Goal: Information Seeking & Learning: Learn about a topic

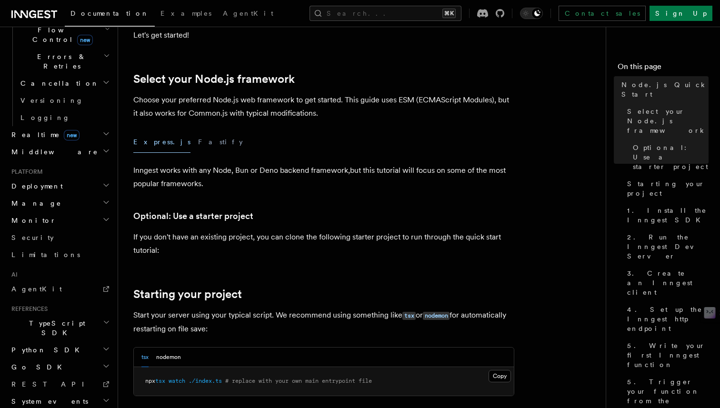
scroll to position [205, 0]
click at [198, 142] on button "Fastify" at bounding box center [220, 142] width 45 height 21
click at [143, 142] on button "Express.js" at bounding box center [161, 142] width 57 height 21
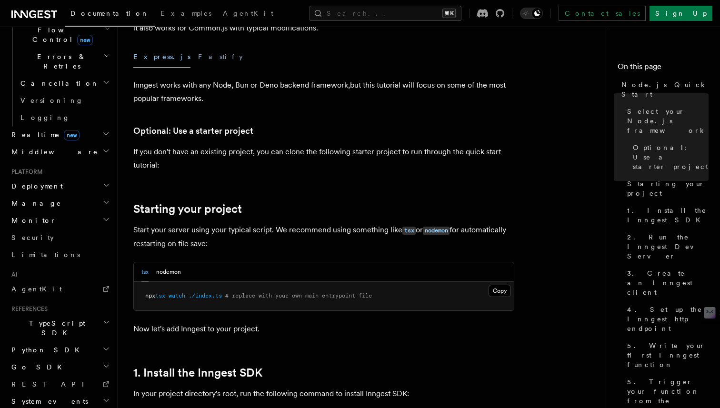
scroll to position [292, 0]
click at [166, 272] on button "nodemon" at bounding box center [168, 271] width 25 height 20
click at [145, 272] on button "tsx" at bounding box center [144, 271] width 7 height 20
click at [161, 274] on button "nodemon" at bounding box center [168, 271] width 25 height 20
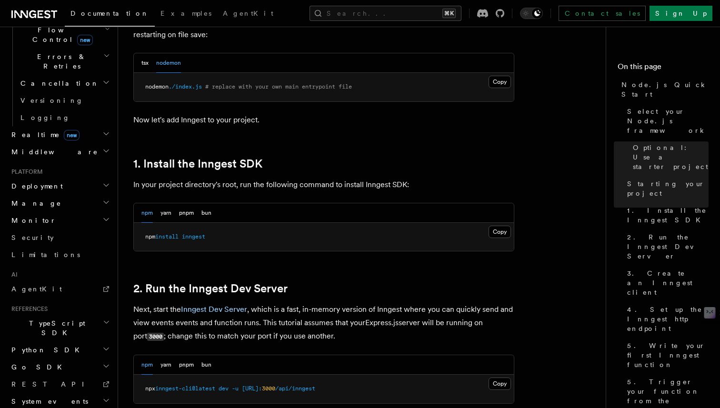
scroll to position [507, 0]
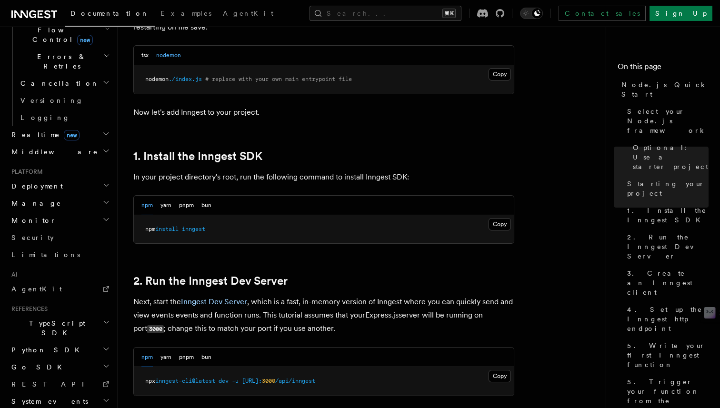
click at [173, 205] on div "npm yarn pnpm bun" at bounding box center [176, 206] width 70 height 20
click at [171, 207] on button "yarn" at bounding box center [165, 206] width 11 height 20
click at [194, 202] on button "pnpm" at bounding box center [186, 206] width 15 height 20
click at [148, 206] on button "npm" at bounding box center [146, 206] width 11 height 20
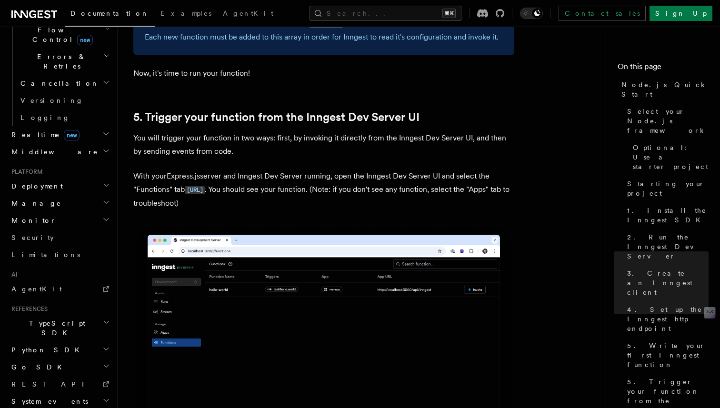
scroll to position [2172, 0]
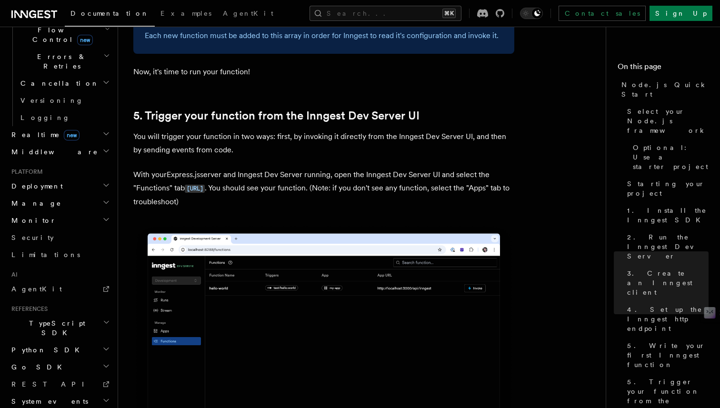
click at [370, 198] on p "With your Express.js server and Inngest Dev Server running, open the Inngest De…" at bounding box center [323, 188] width 381 height 40
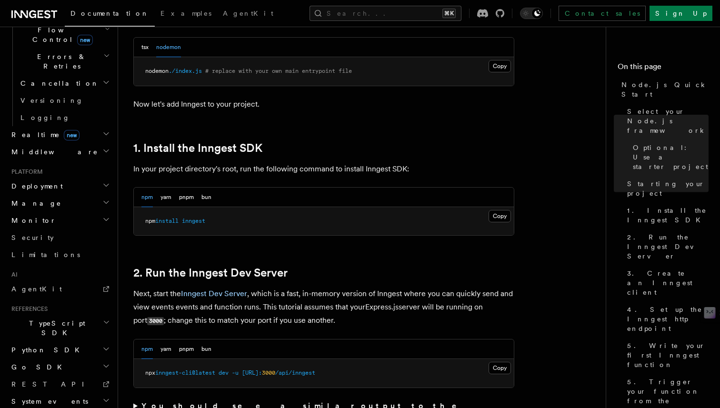
scroll to position [528, 0]
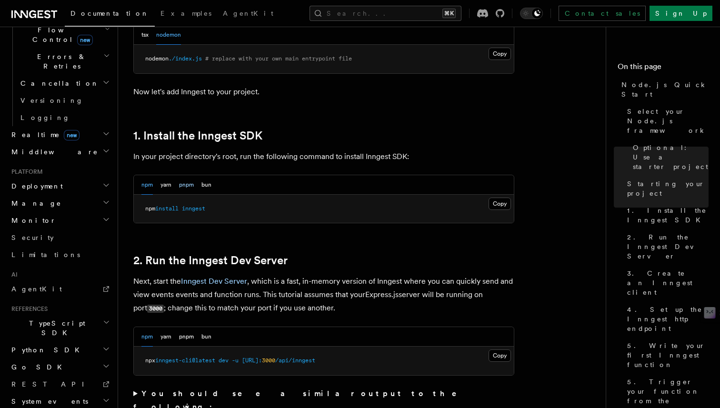
click at [192, 186] on button "pnpm" at bounding box center [186, 185] width 15 height 20
click at [146, 189] on button "npm" at bounding box center [146, 185] width 11 height 20
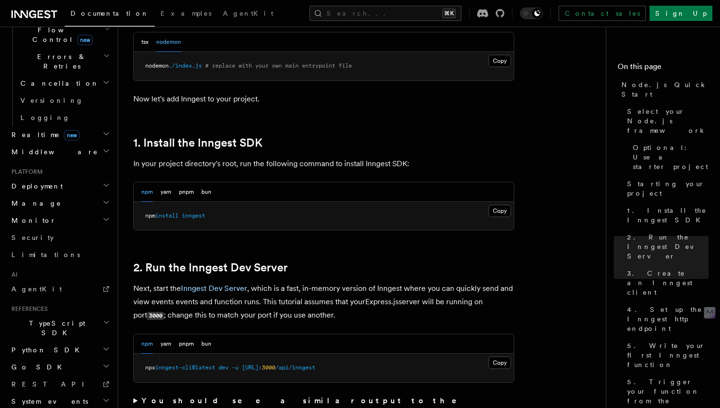
scroll to position [0, 0]
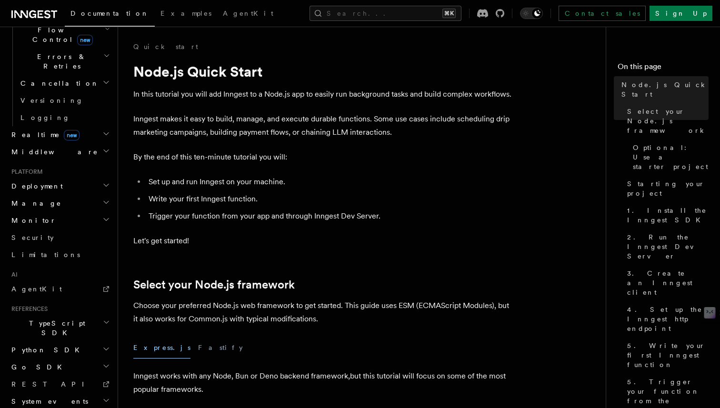
click at [55, 178] on h2 "Deployment" at bounding box center [60, 186] width 104 height 17
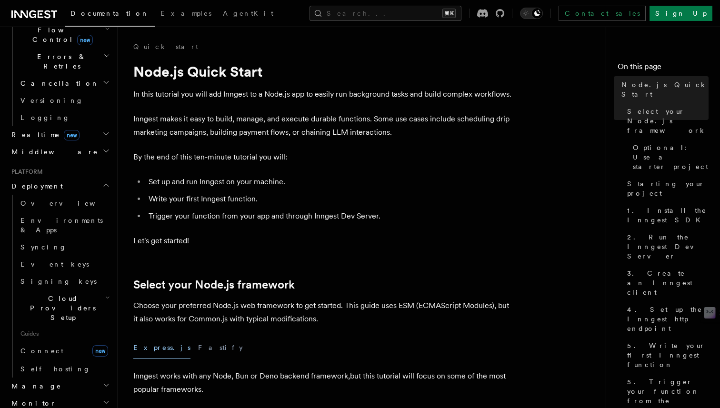
click at [55, 178] on h2 "Deployment" at bounding box center [60, 186] width 104 height 17
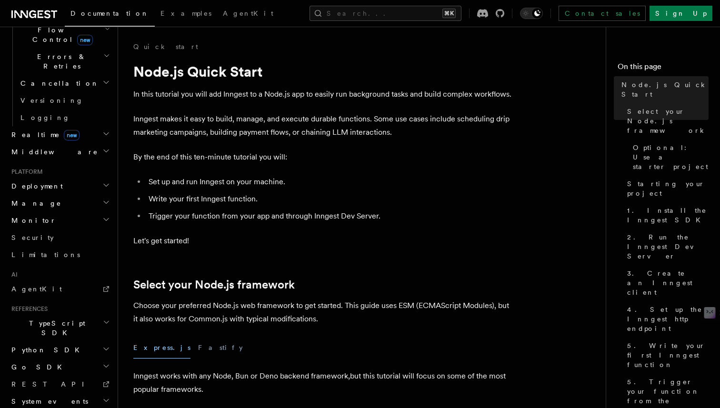
click at [102, 147] on icon "button" at bounding box center [106, 151] width 8 height 8
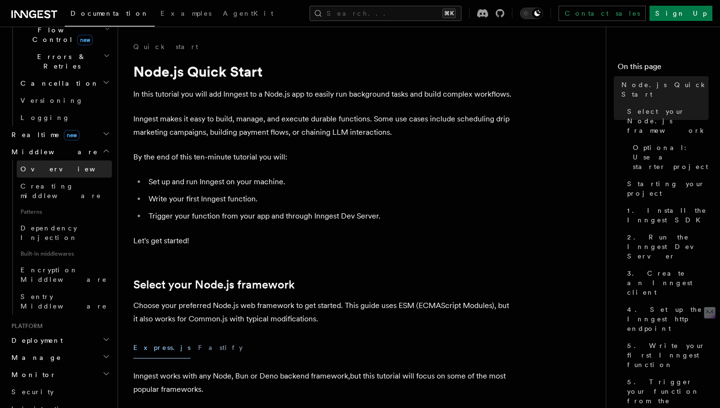
click at [38, 165] on span "Overview" at bounding box center [69, 169] width 98 height 8
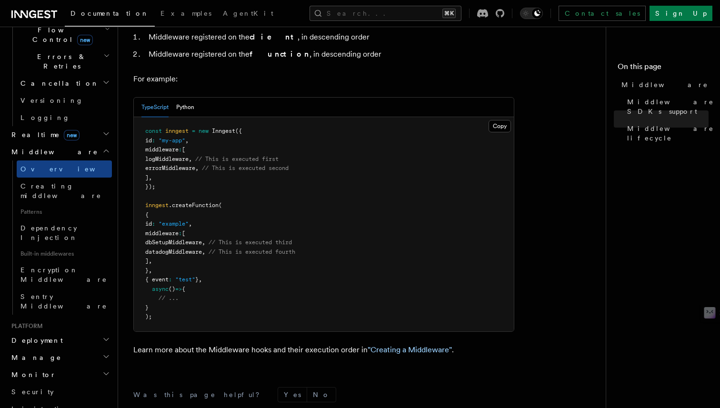
scroll to position [472, 0]
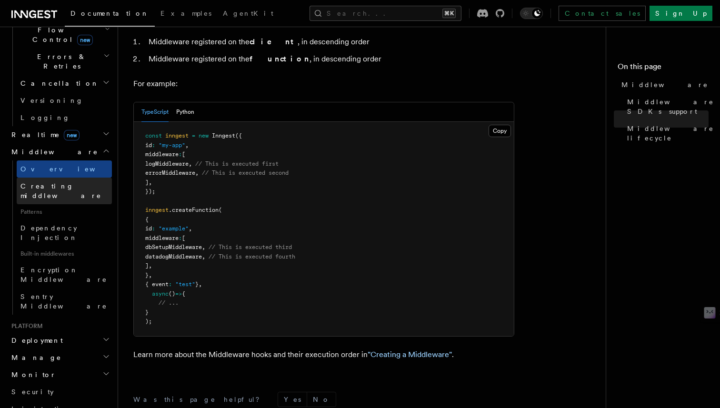
click at [48, 181] on span "Creating middleware" at bounding box center [65, 190] width 91 height 19
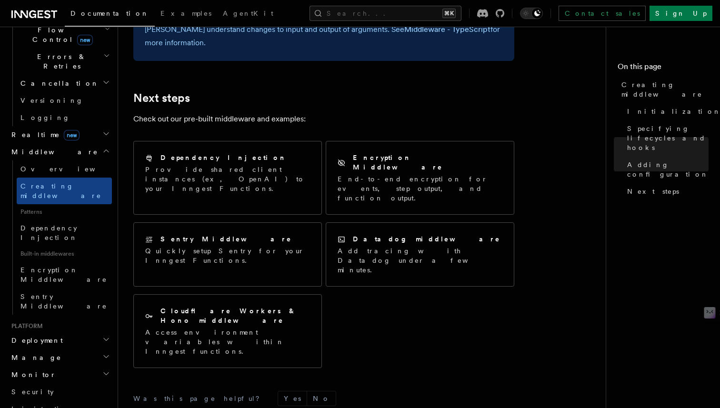
scroll to position [1997, 0]
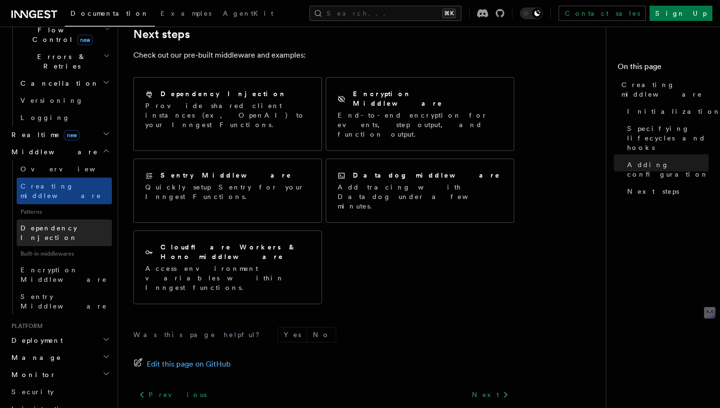
click at [74, 224] on span "Dependency Injection" at bounding box center [48, 232] width 57 height 17
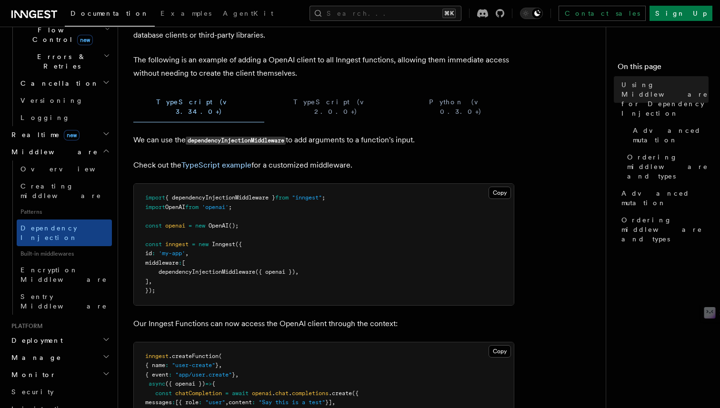
scroll to position [89, 0]
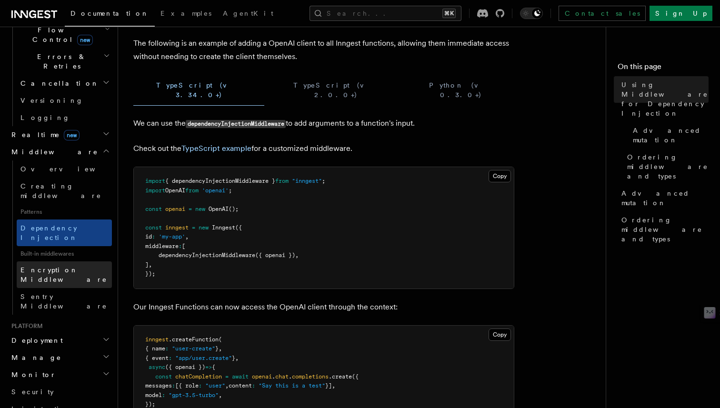
click at [68, 266] on span "Encryption Middleware" at bounding box center [63, 274] width 87 height 17
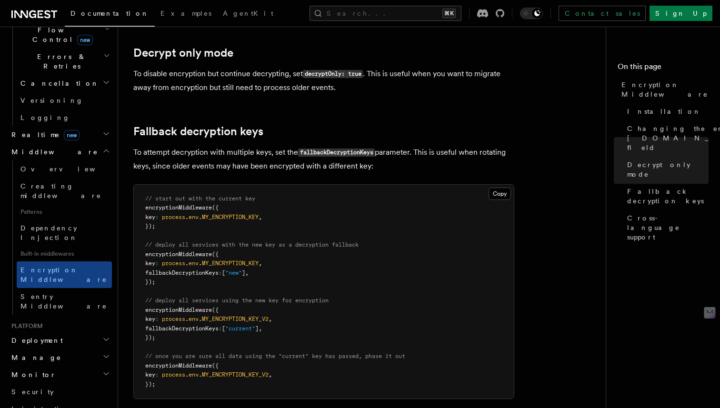
scroll to position [539, 0]
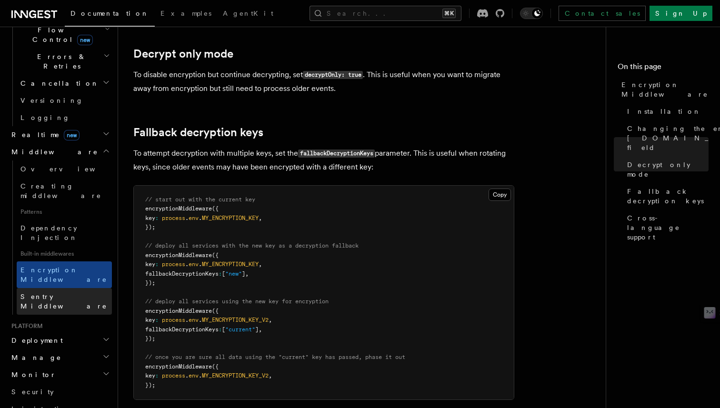
click at [42, 293] on span "Sentry Middleware" at bounding box center [63, 301] width 87 height 17
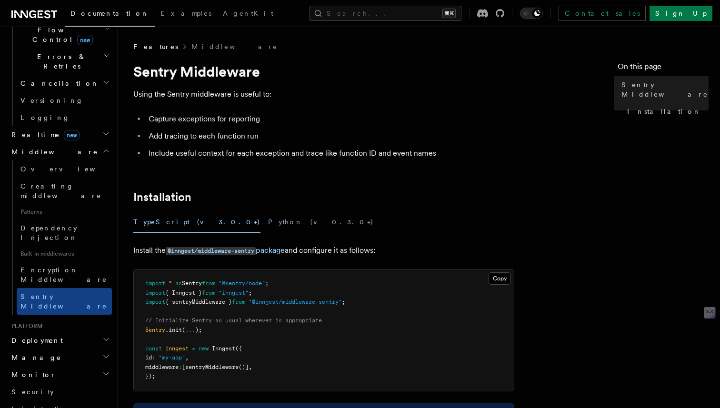
click at [59, 332] on h2 "Deployment" at bounding box center [60, 340] width 104 height 17
click at [44, 354] on span "Overview" at bounding box center [69, 358] width 98 height 8
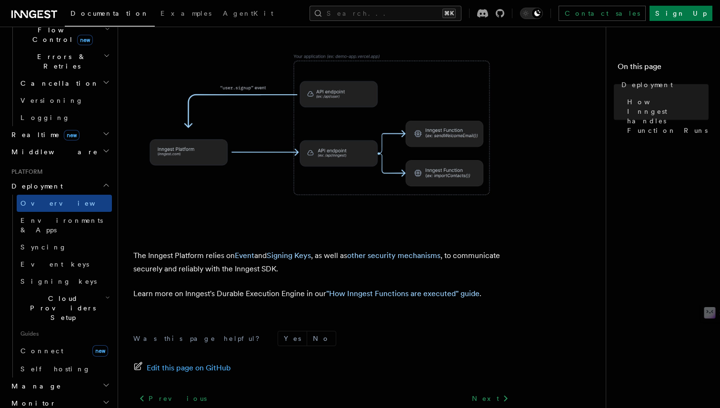
scroll to position [404, 0]
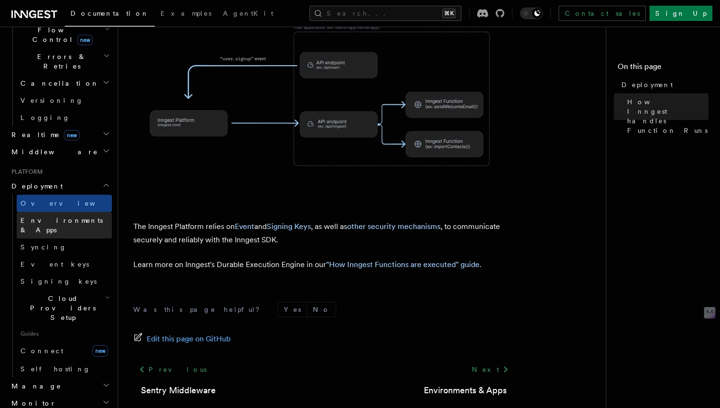
click at [52, 217] on span "Environments & Apps" at bounding box center [61, 225] width 82 height 17
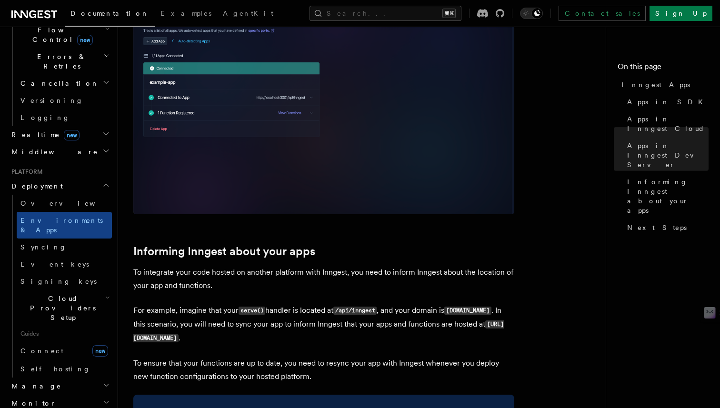
scroll to position [1234, 0]
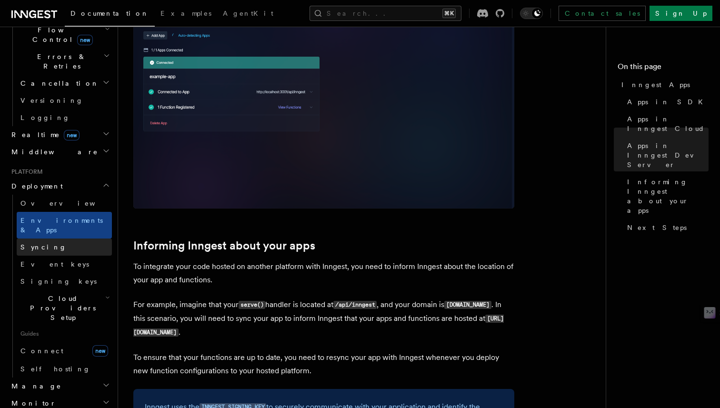
click at [32, 243] on span "Syncing" at bounding box center [43, 247] width 46 height 8
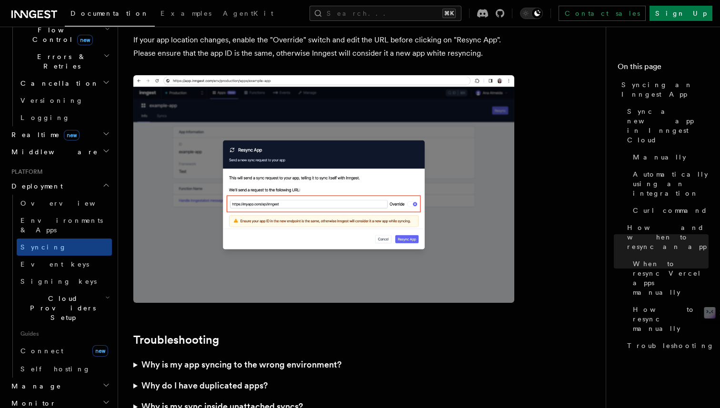
scroll to position [2753, 0]
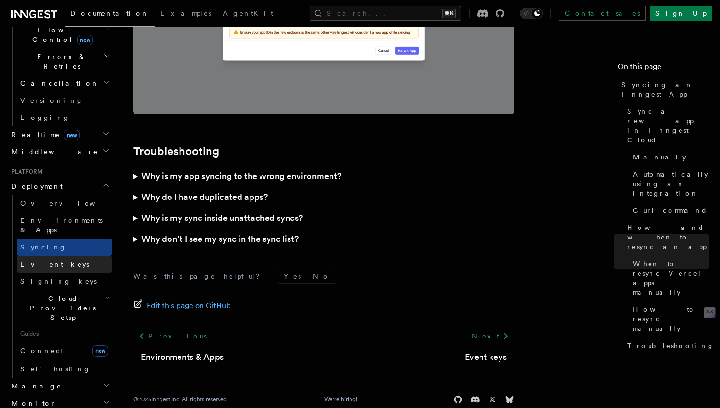
click at [43, 260] on span "Event keys" at bounding box center [54, 264] width 69 height 8
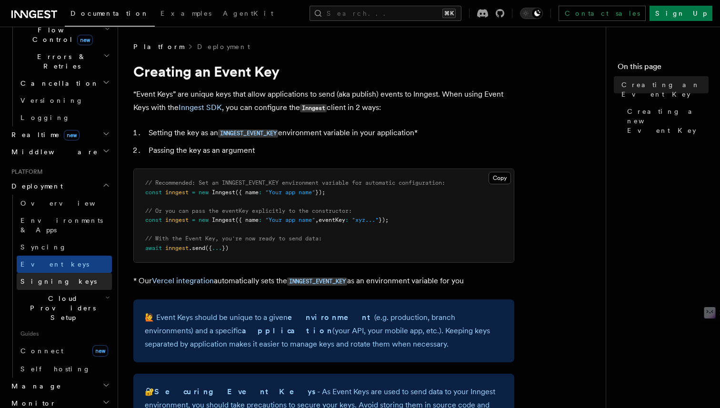
click at [40, 277] on span "Signing keys" at bounding box center [58, 281] width 76 height 8
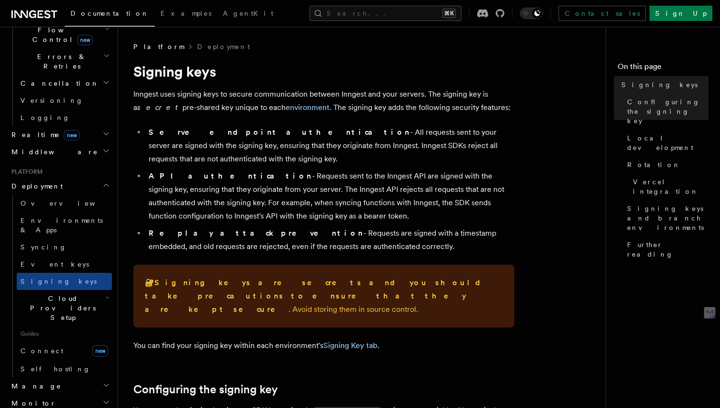
click at [45, 294] on span "Cloud Providers Setup" at bounding box center [61, 308] width 89 height 29
click at [50, 331] on span "Cloudflare Pages" at bounding box center [64, 339] width 69 height 17
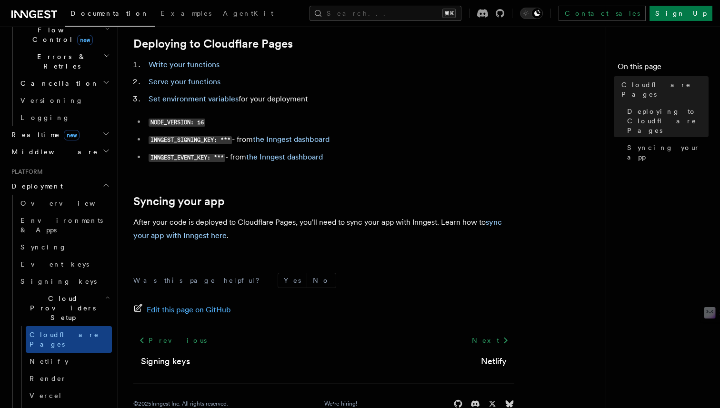
scroll to position [118, 0]
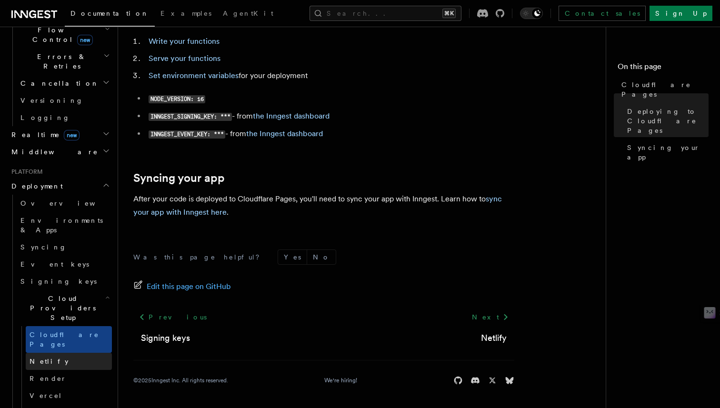
click at [39, 357] on span "Netlify" at bounding box center [49, 361] width 39 height 8
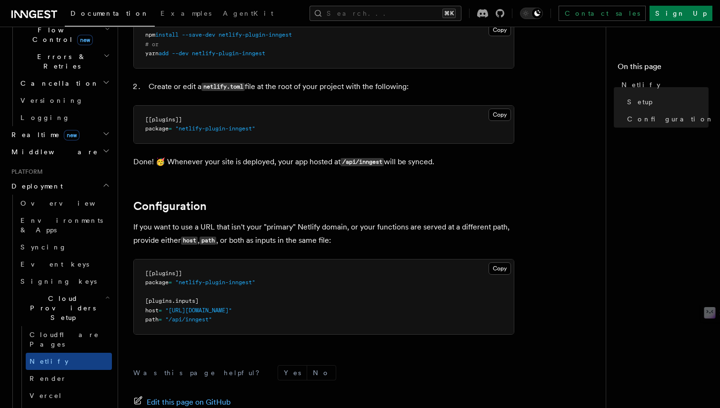
scroll to position [286, 0]
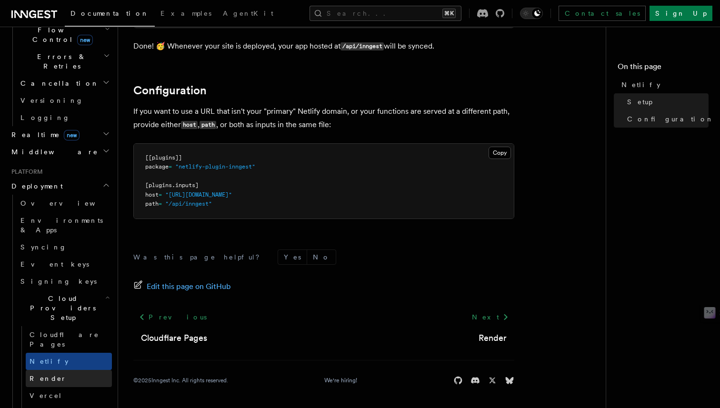
click at [40, 375] on span "Render" at bounding box center [48, 379] width 37 height 8
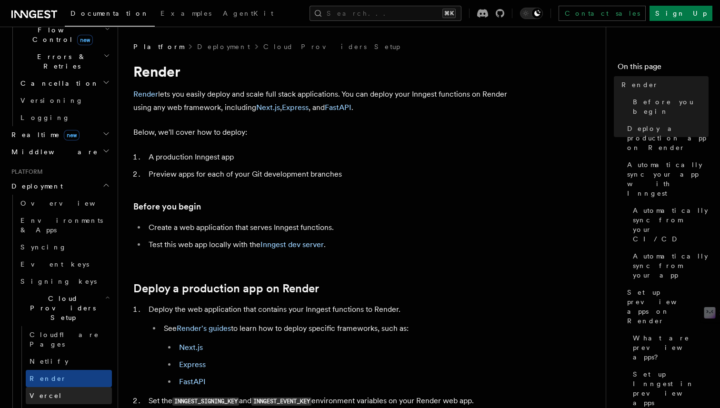
click at [42, 387] on link "Vercel" at bounding box center [69, 395] width 86 height 17
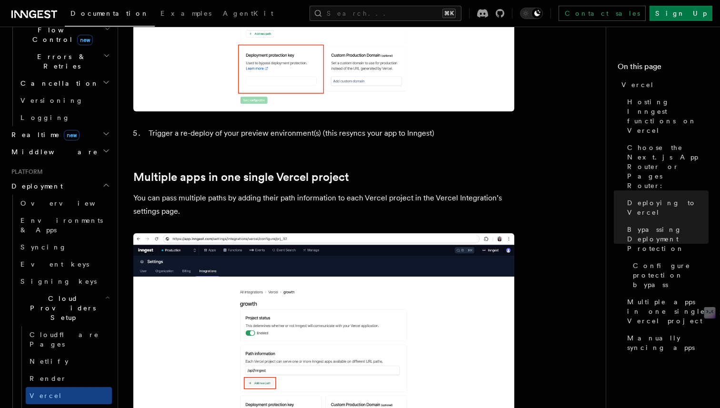
scroll to position [1591, 0]
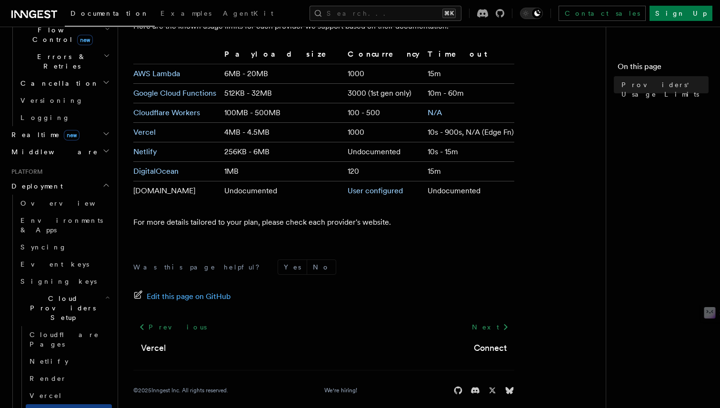
scroll to position [116, 0]
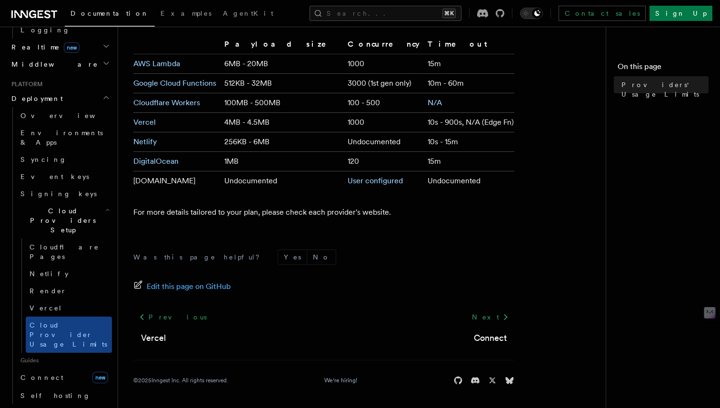
scroll to position [450, 0]
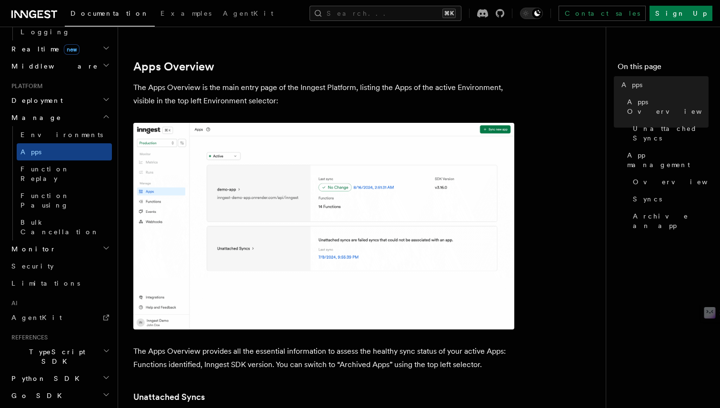
scroll to position [141, 0]
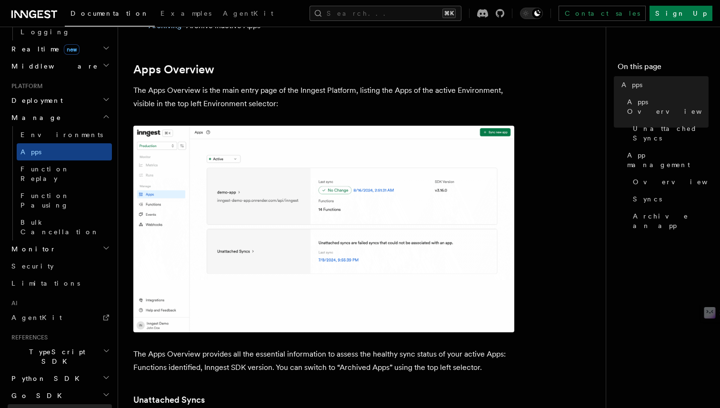
click at [32, 407] on span "REST API" at bounding box center [51, 413] width 81 height 8
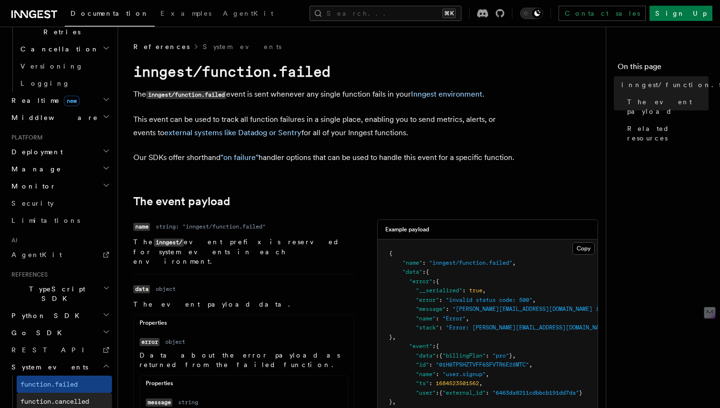
click at [45, 397] on span "function.cancelled" at bounding box center [54, 401] width 69 height 8
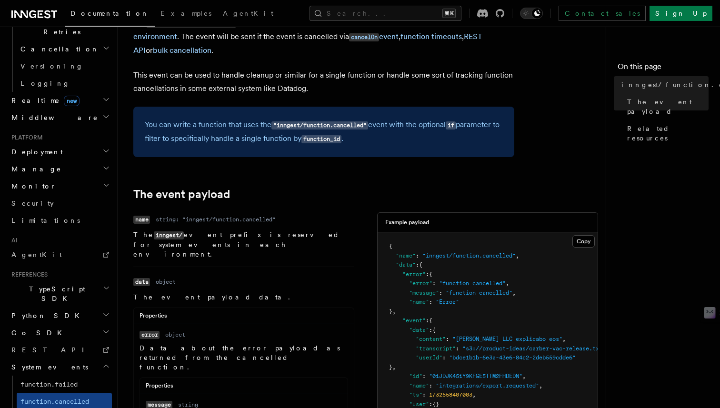
scroll to position [80, 0]
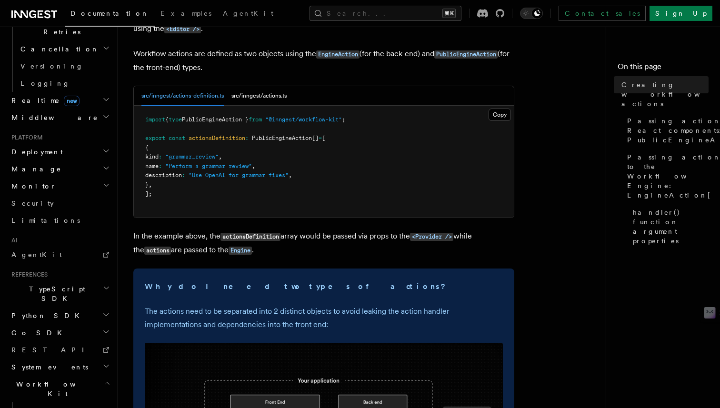
scroll to position [95, 0]
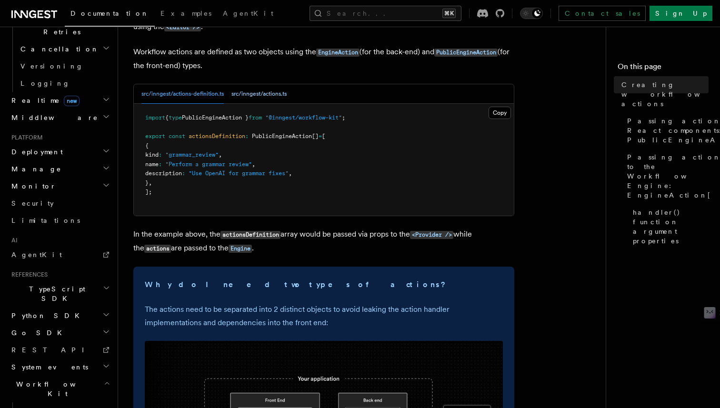
click at [251, 95] on button "src/inngest/actions.ts" at bounding box center [258, 94] width 55 height 20
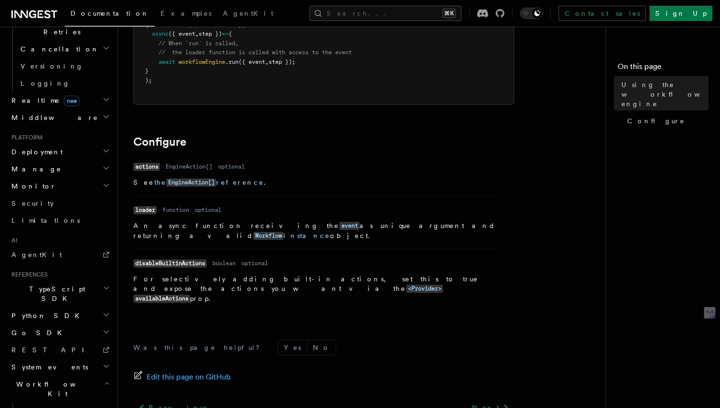
scroll to position [333, 0]
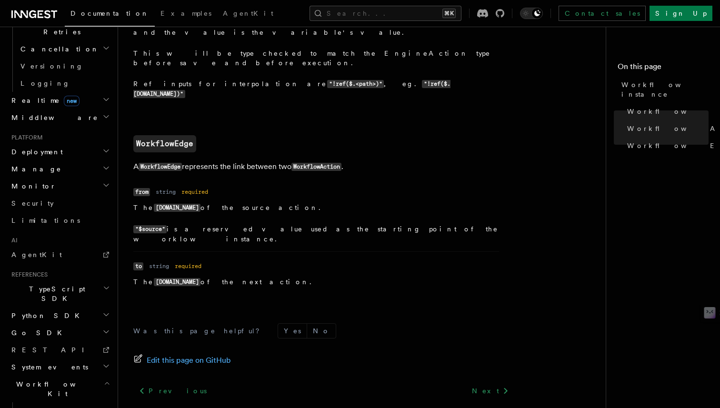
scroll to position [1066, 0]
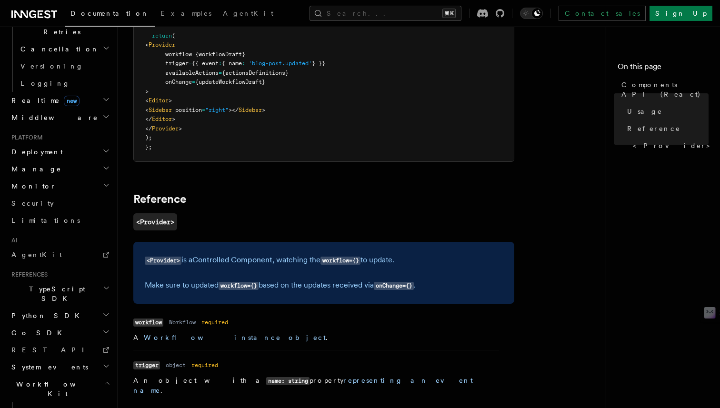
scroll to position [439, 0]
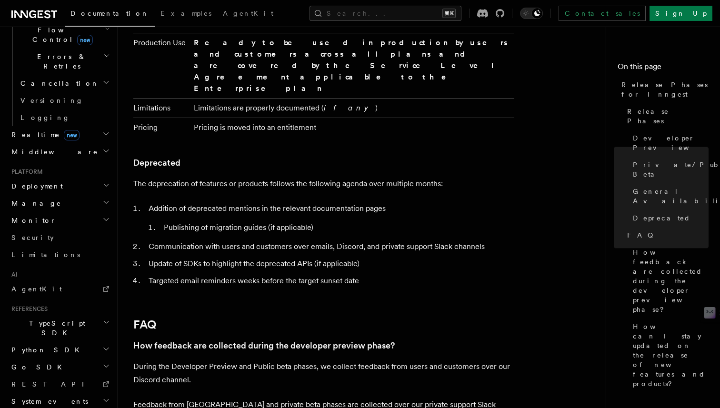
scroll to position [1718, 0]
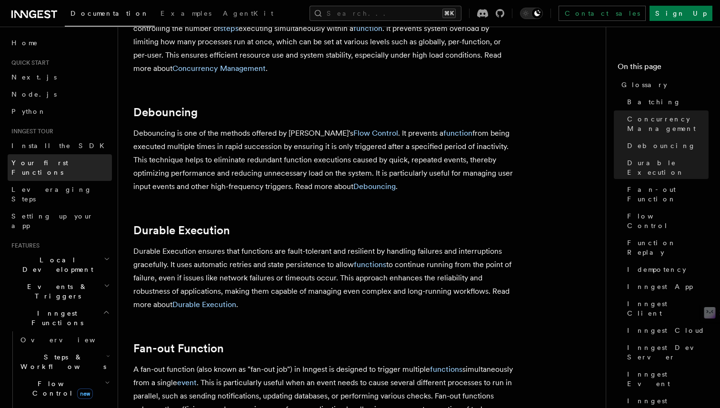
click at [50, 161] on span "Your first Functions" at bounding box center [39, 167] width 57 height 17
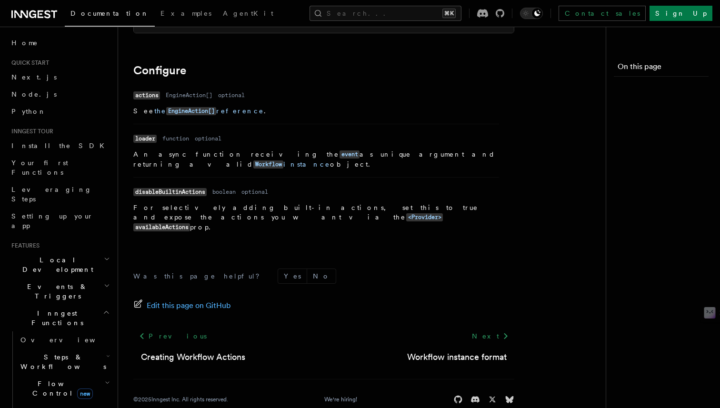
scroll to position [95, 0]
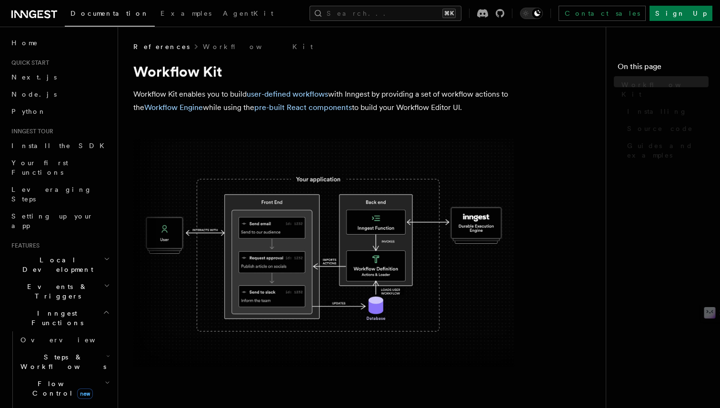
scroll to position [80, 0]
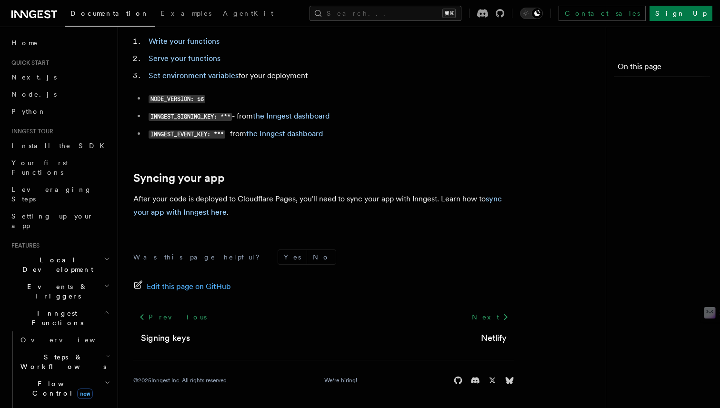
scroll to position [118, 0]
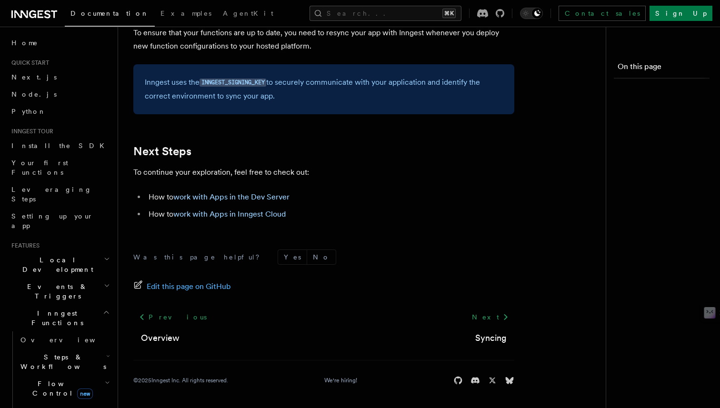
scroll to position [404, 0]
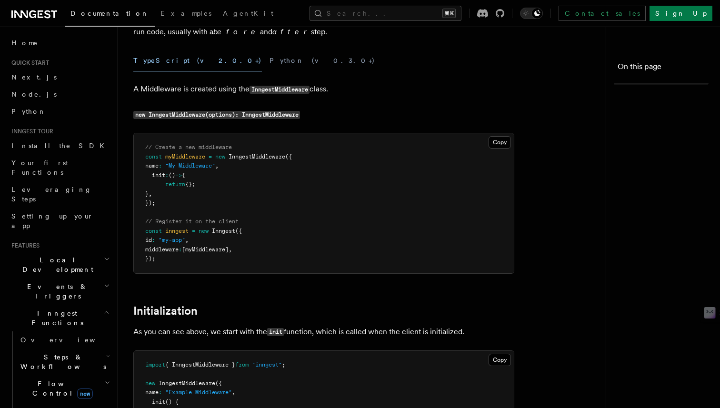
scroll to position [472, 0]
